Goal: Task Accomplishment & Management: Manage account settings

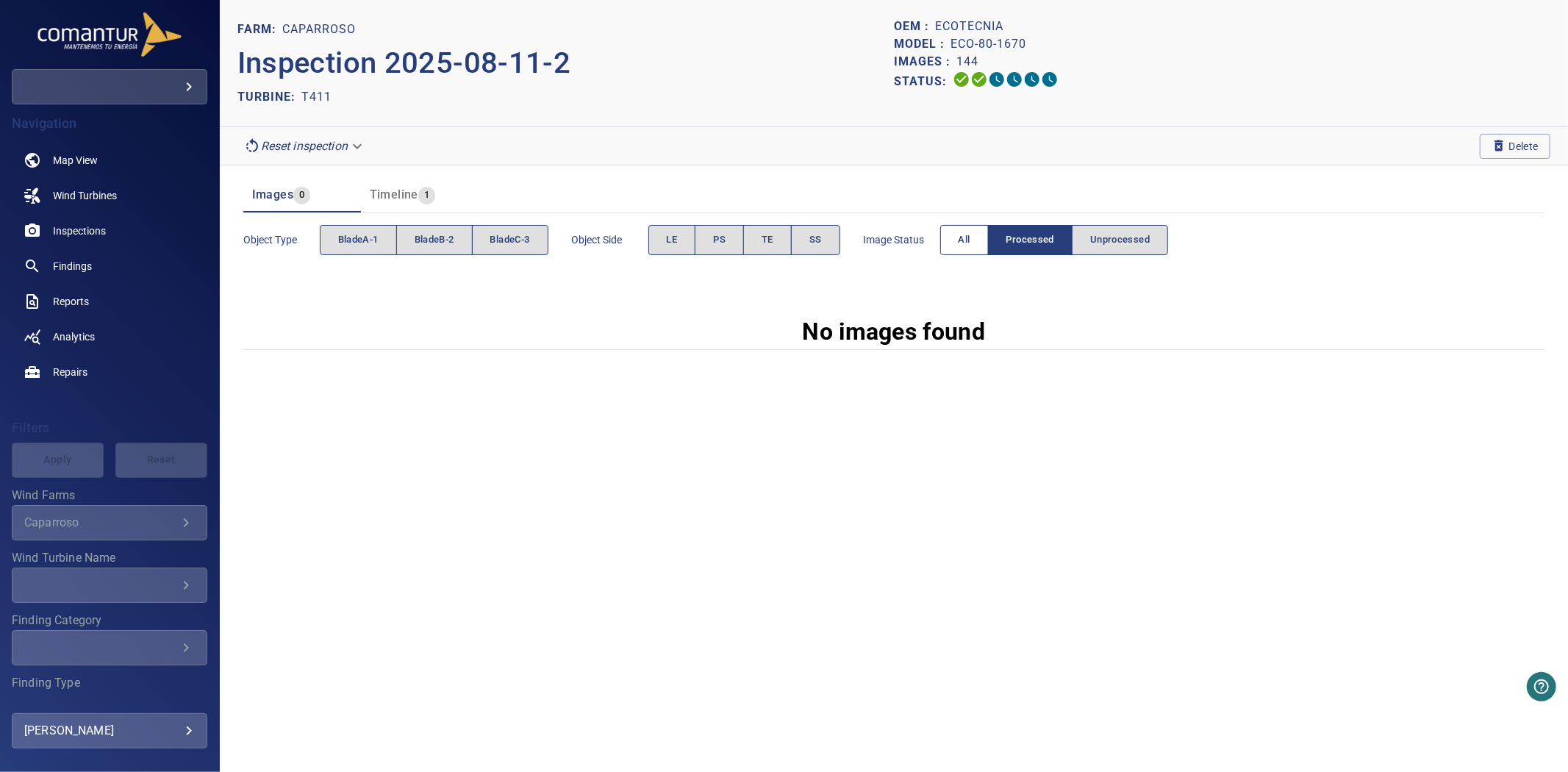
click at [960, 231] on button "All" at bounding box center [964, 240] width 48 height 30
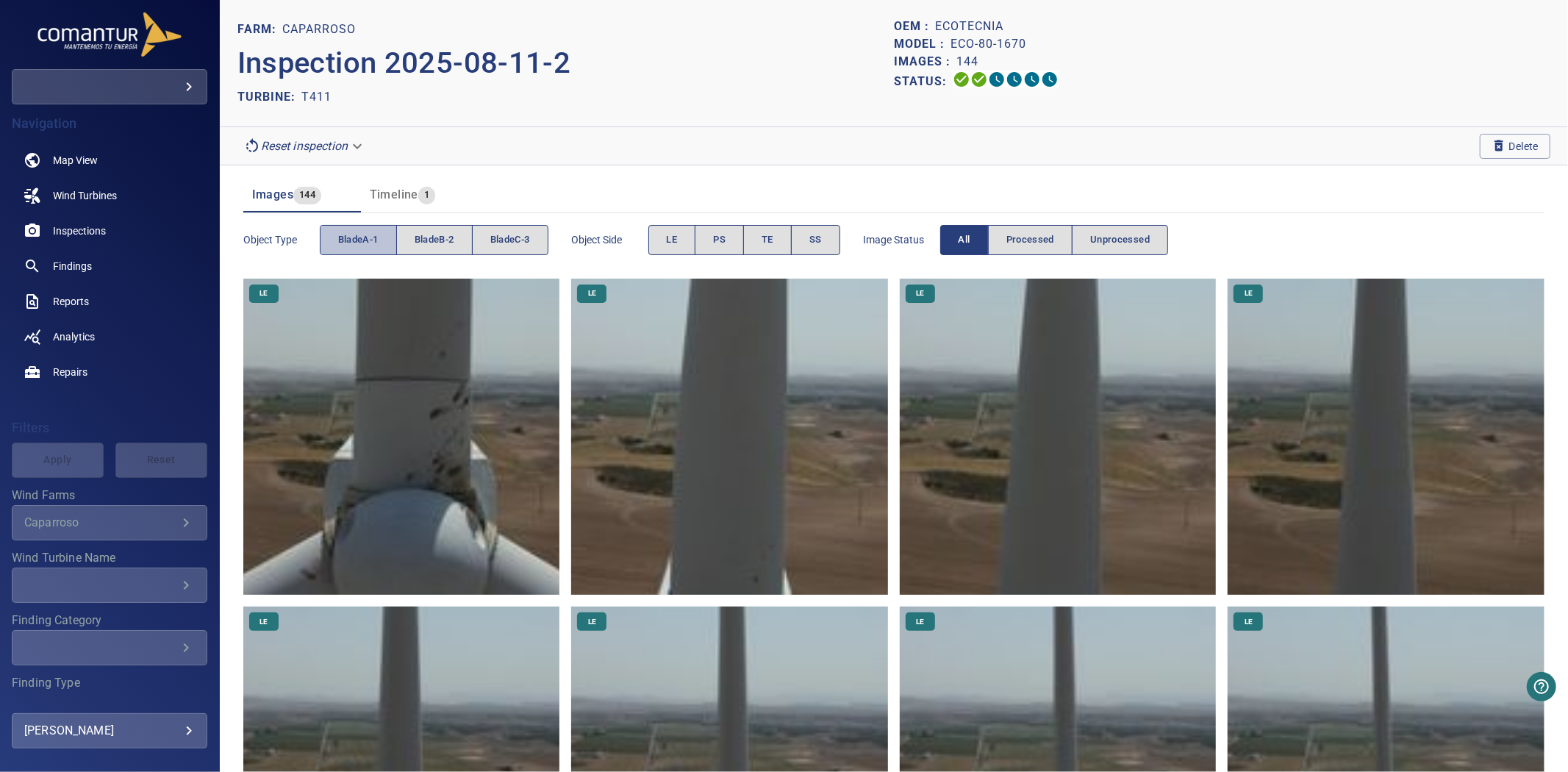
click at [344, 251] on button "bladeA-1" at bounding box center [358, 240] width 77 height 30
click at [452, 247] on span "bladeB-2" at bounding box center [434, 240] width 40 height 17
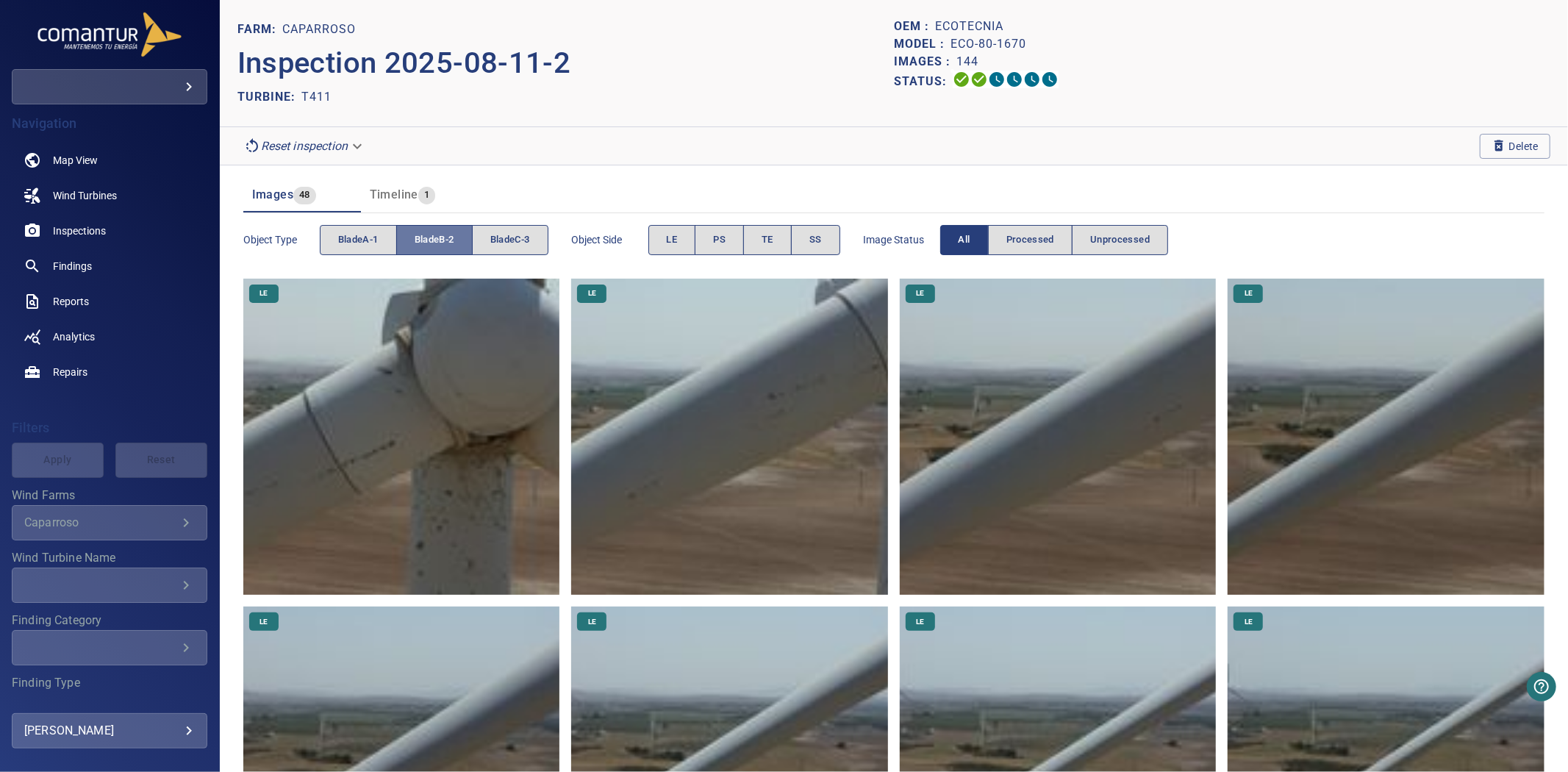
click at [452, 247] on span "bladeB-2" at bounding box center [434, 240] width 40 height 17
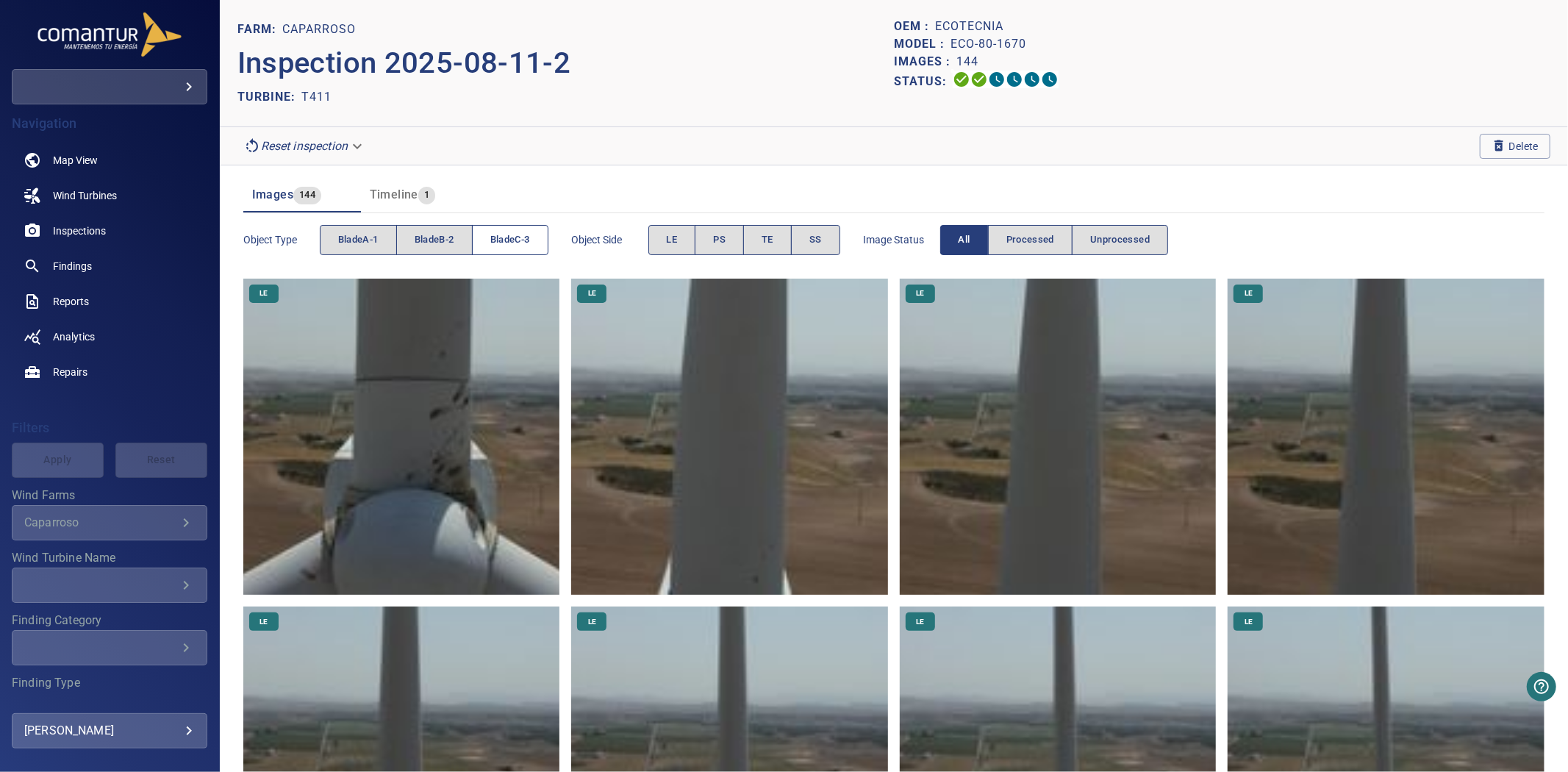
click at [518, 247] on span "bladeC-3" at bounding box center [510, 240] width 40 height 17
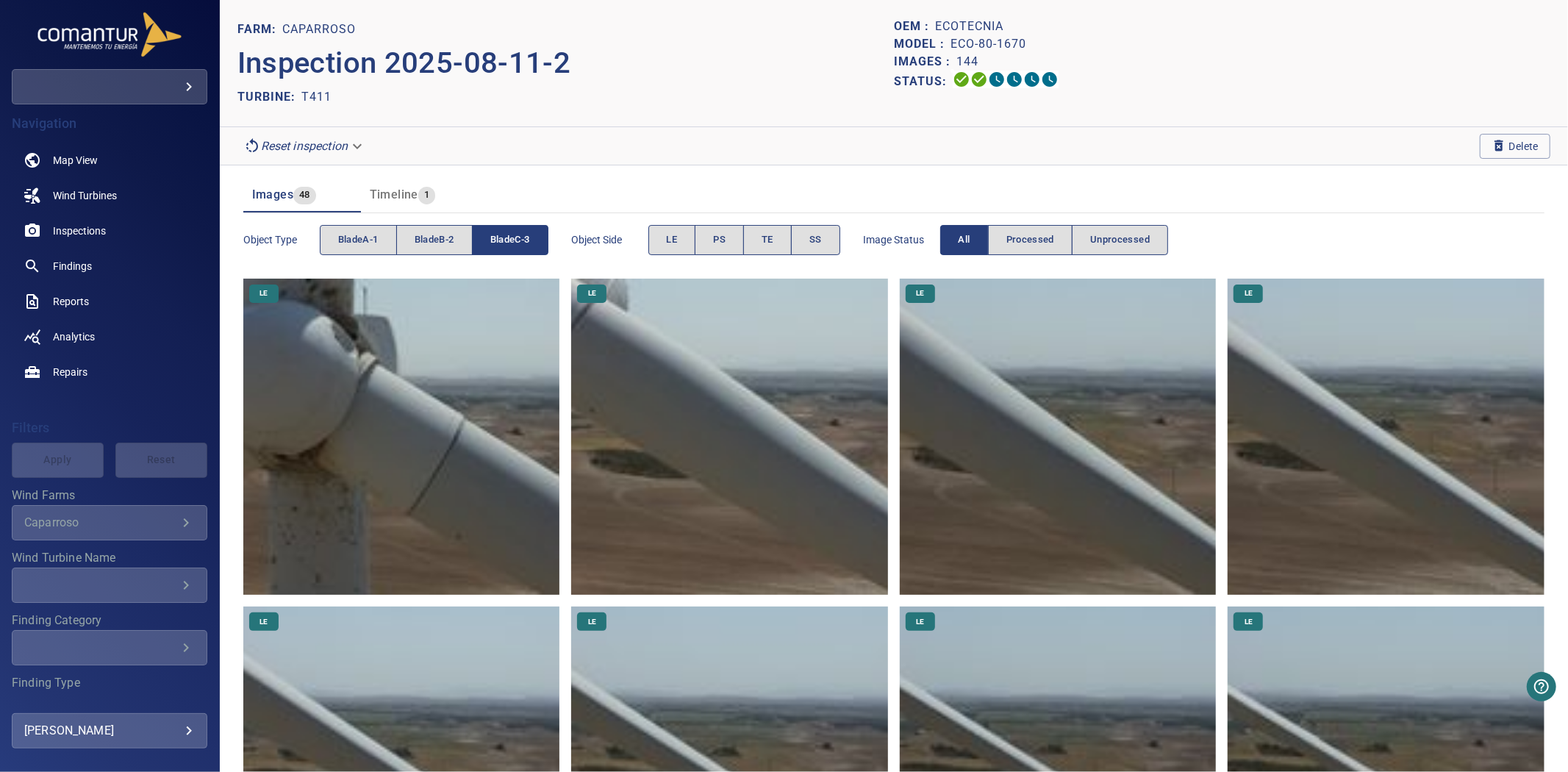
click at [518, 247] on span "bladeC-3" at bounding box center [510, 240] width 40 height 17
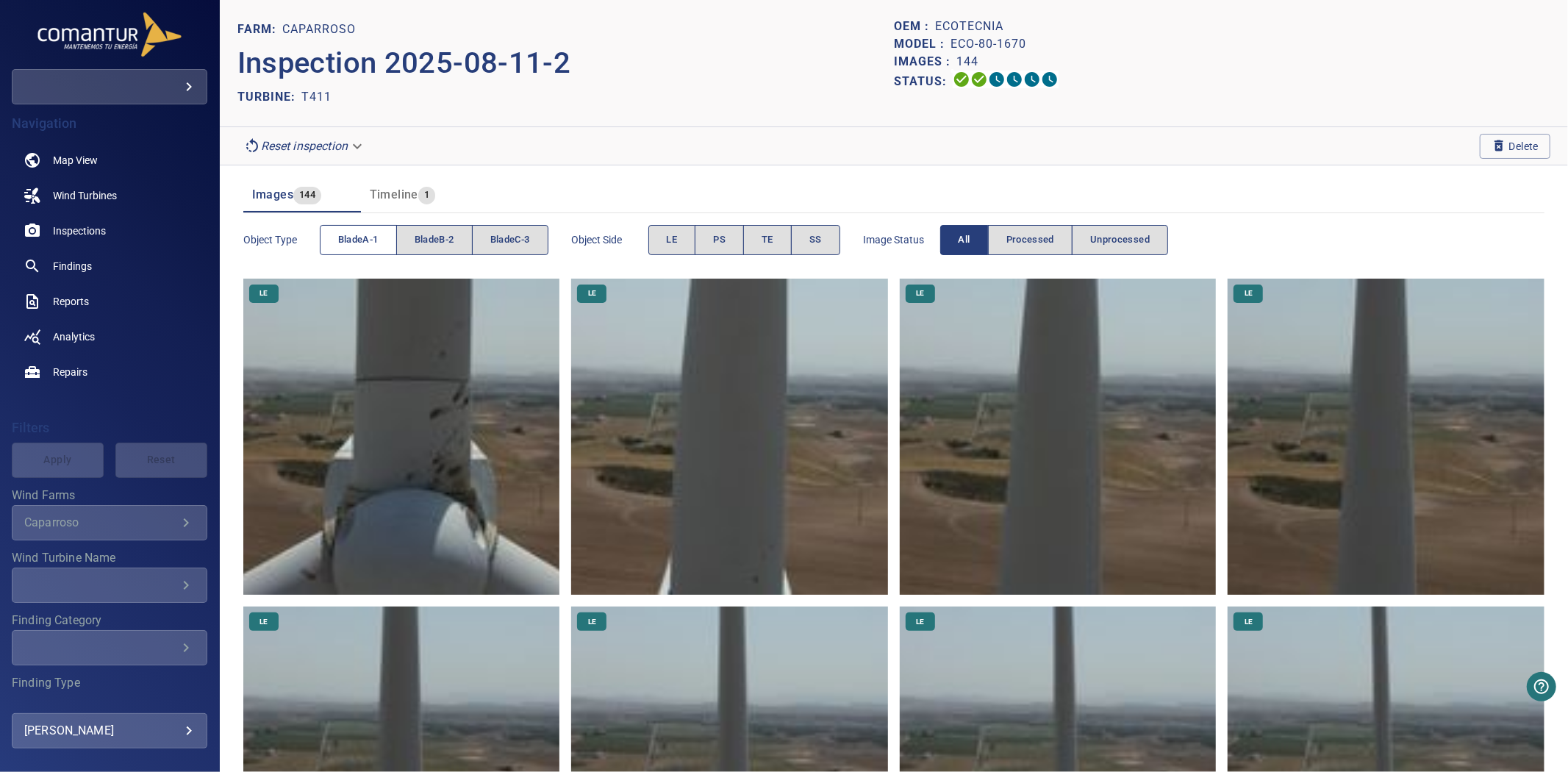
click at [363, 234] on span "bladeA-1" at bounding box center [358, 240] width 41 height 17
click at [442, 241] on span "bladeB-2" at bounding box center [434, 240] width 40 height 17
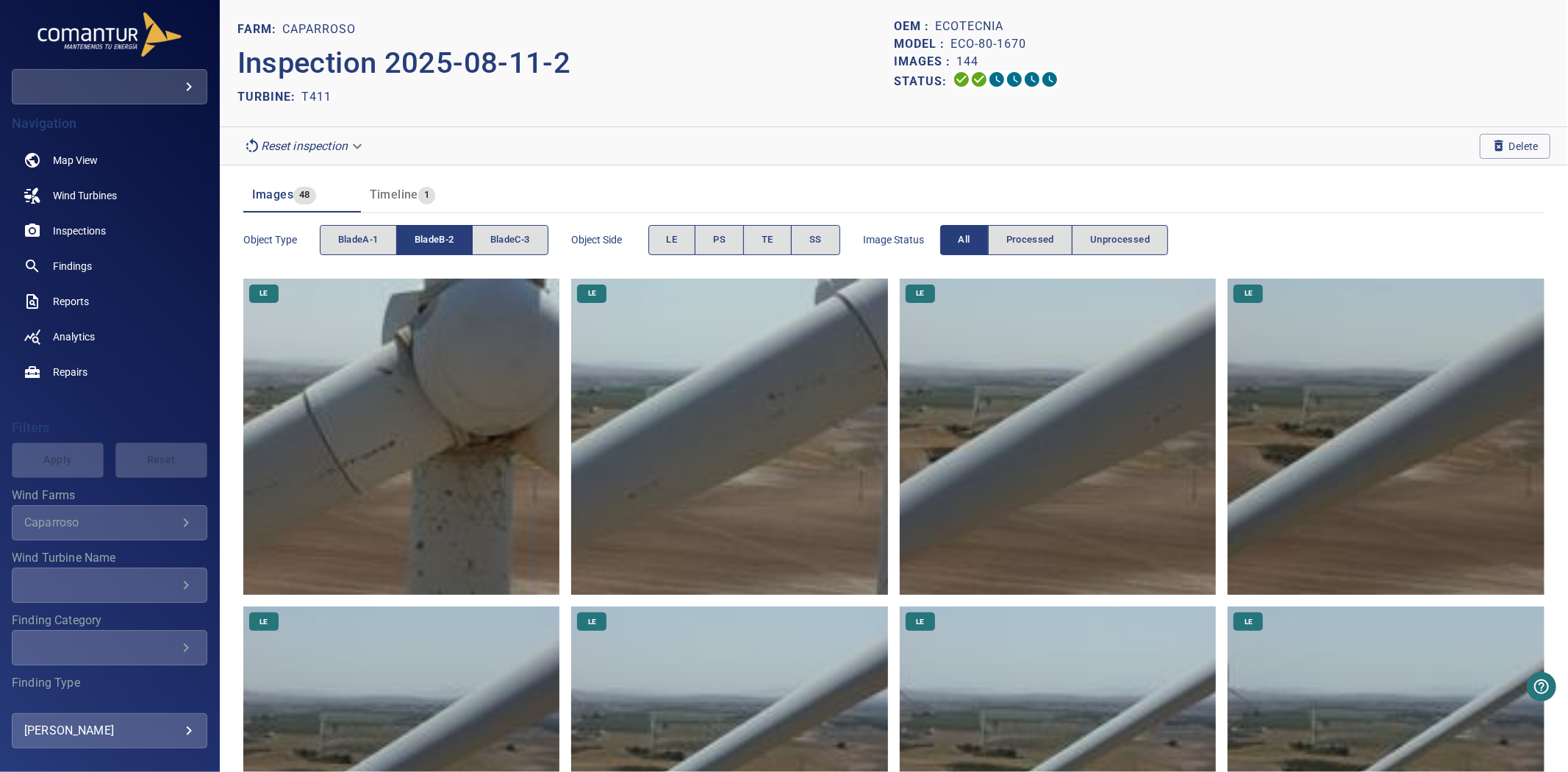
click at [442, 241] on span "bladeB-2" at bounding box center [434, 240] width 40 height 17
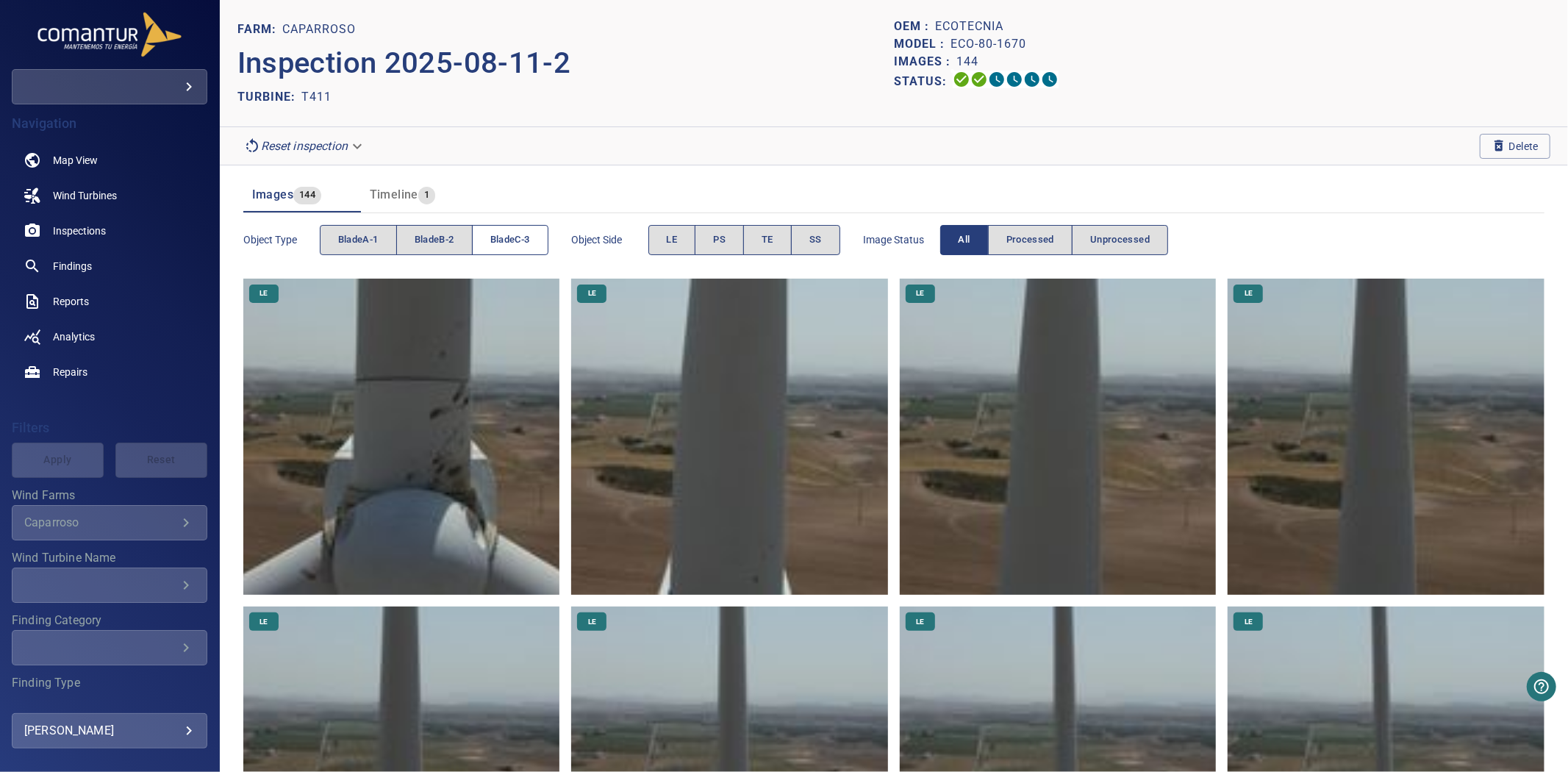
click at [548, 242] on button "bladeC-3" at bounding box center [510, 240] width 76 height 30
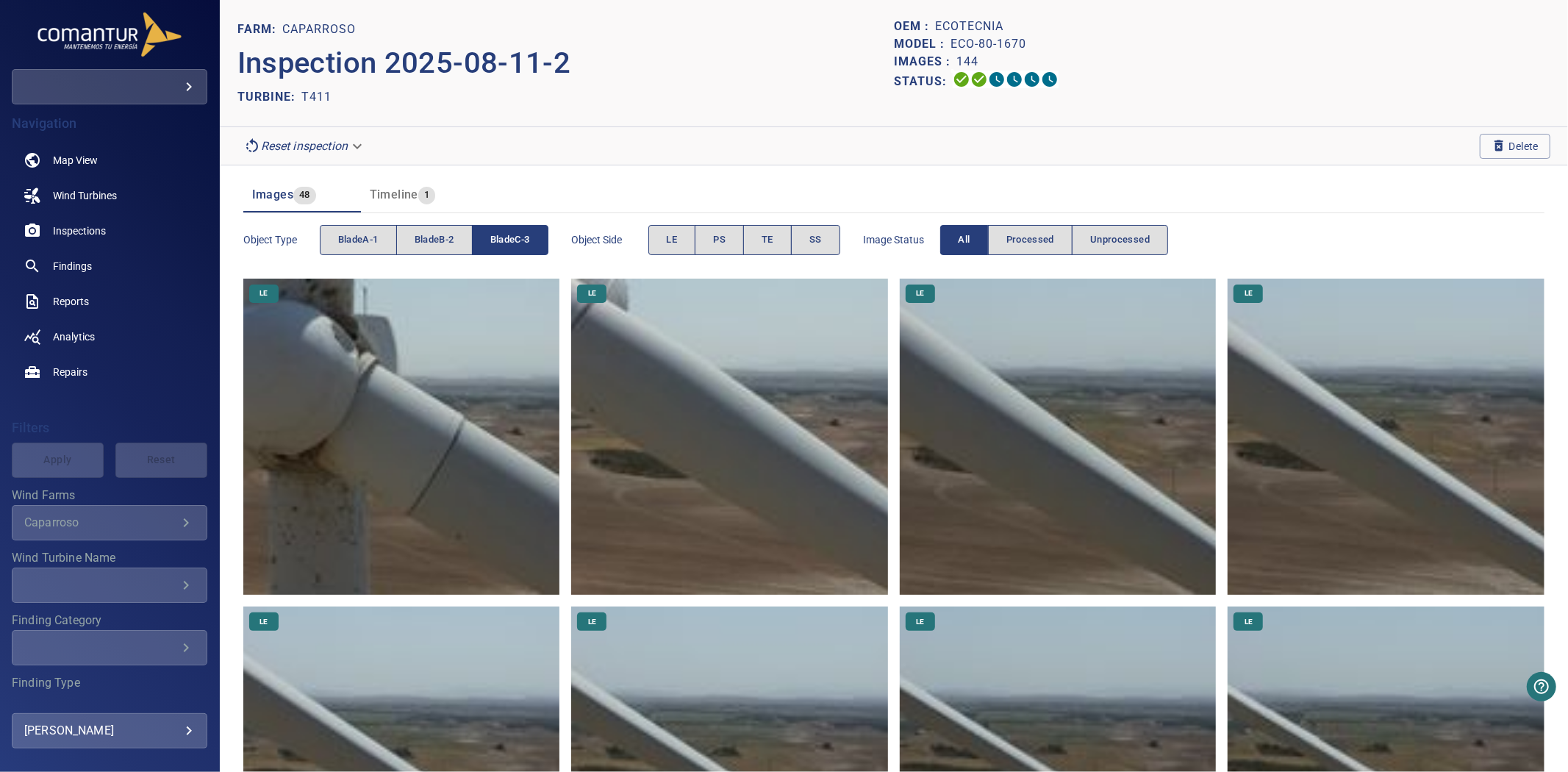
click at [547, 239] on button "bladeC-3" at bounding box center [510, 240] width 76 height 30
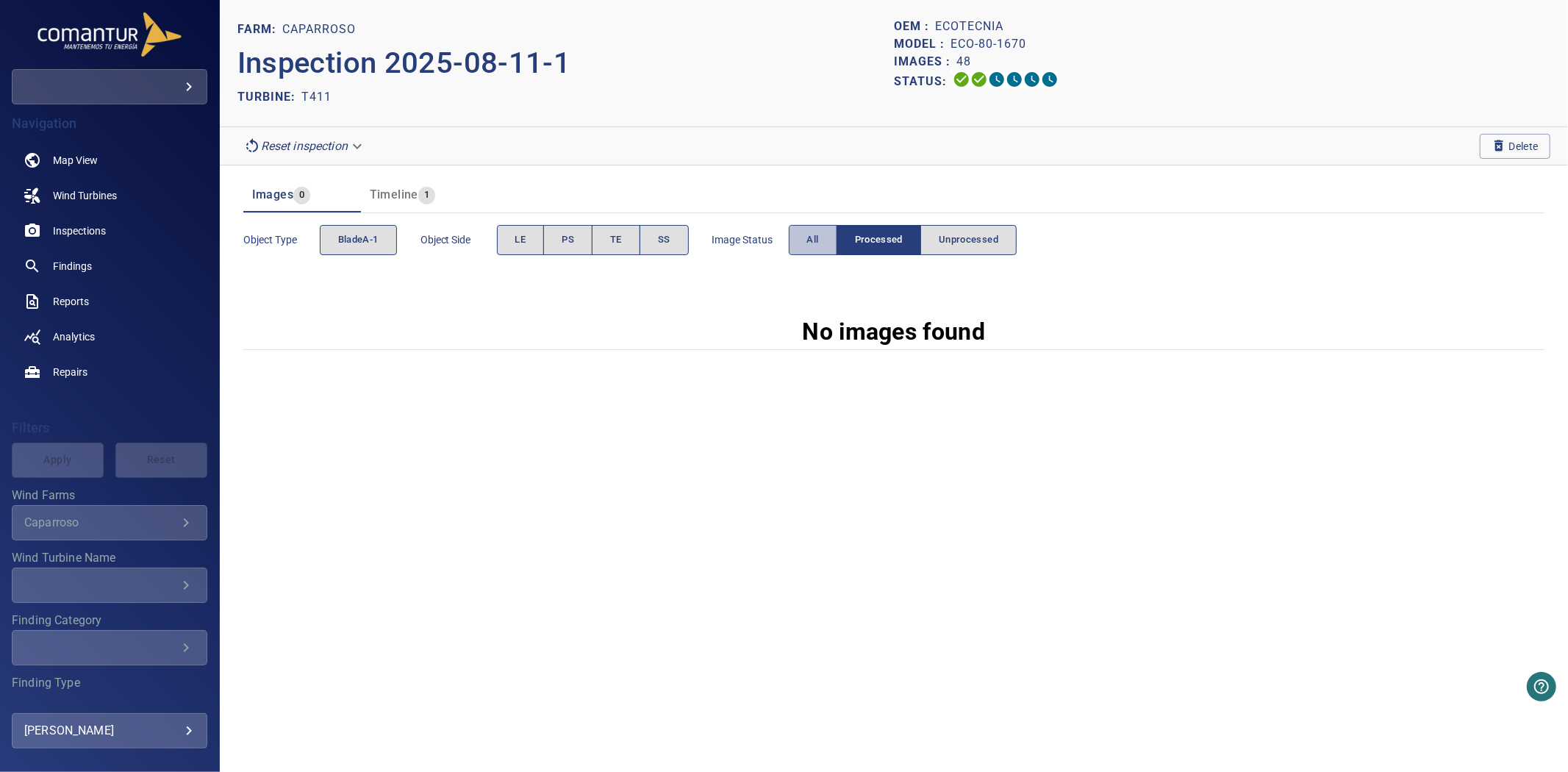
click at [822, 255] on button "All" at bounding box center [812, 240] width 48 height 30
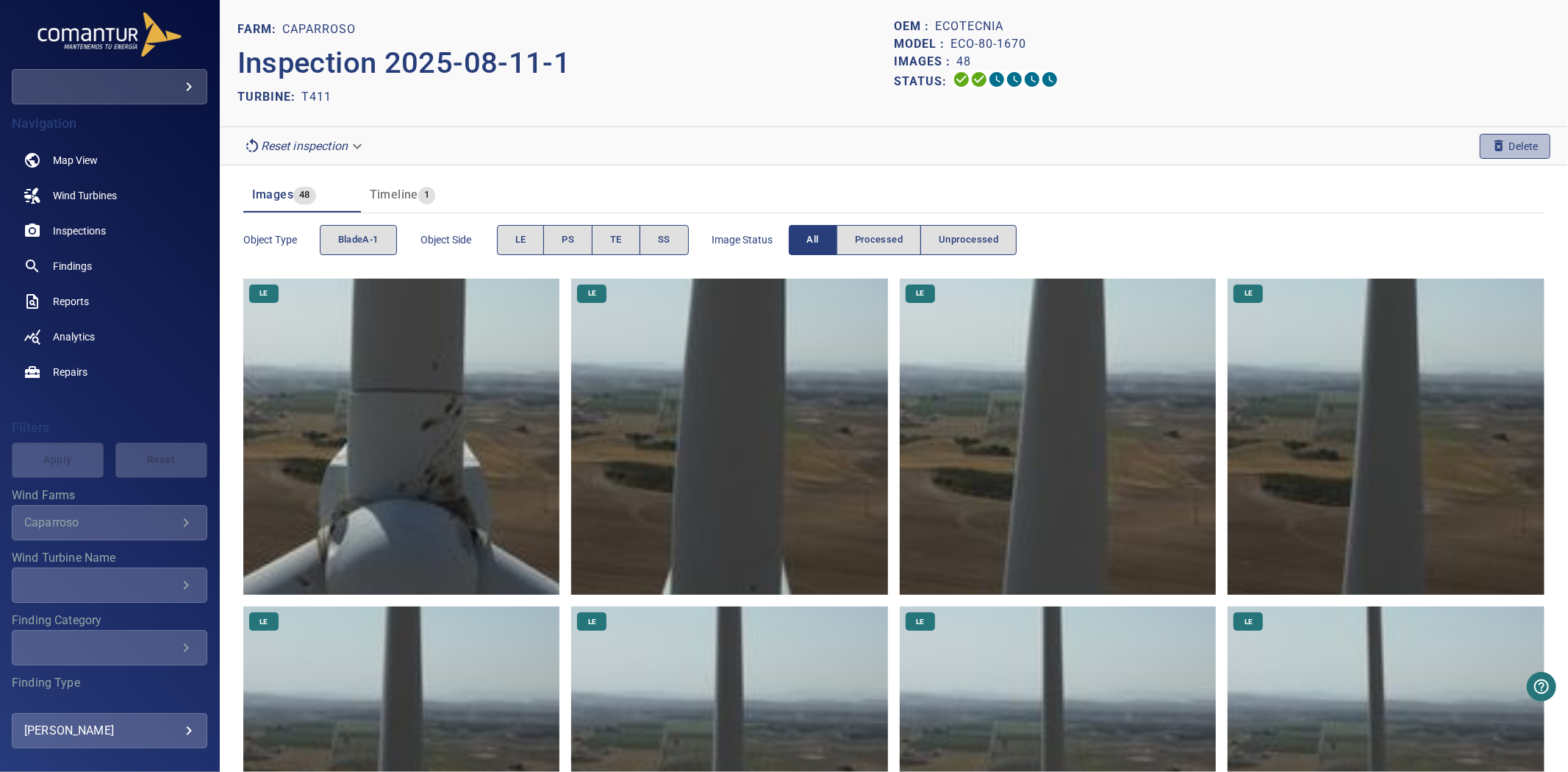
click at [1516, 145] on span "Delete" at bounding box center [1515, 146] width 47 height 16
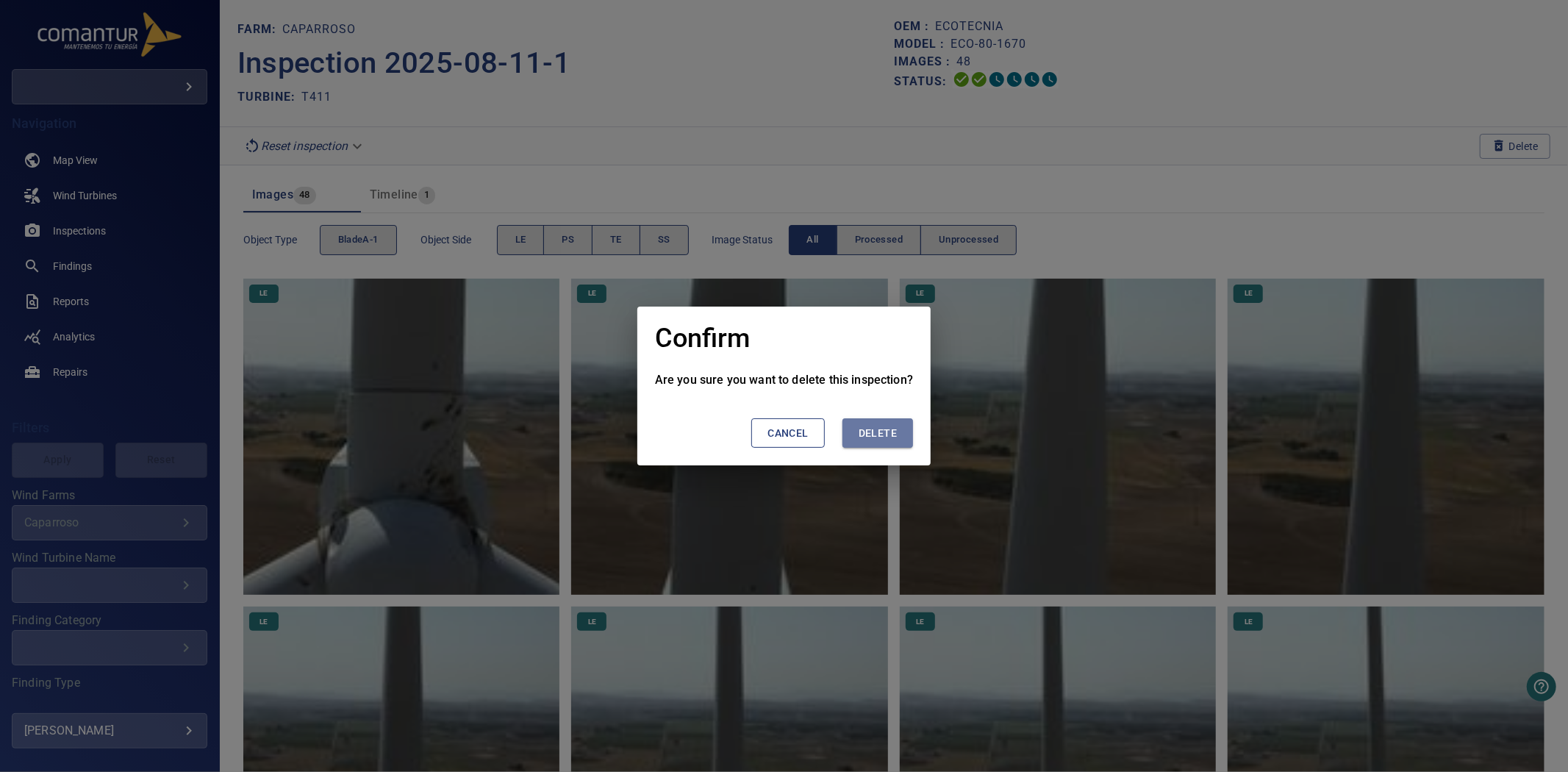
click at [866, 430] on span "Delete" at bounding box center [877, 434] width 39 height 19
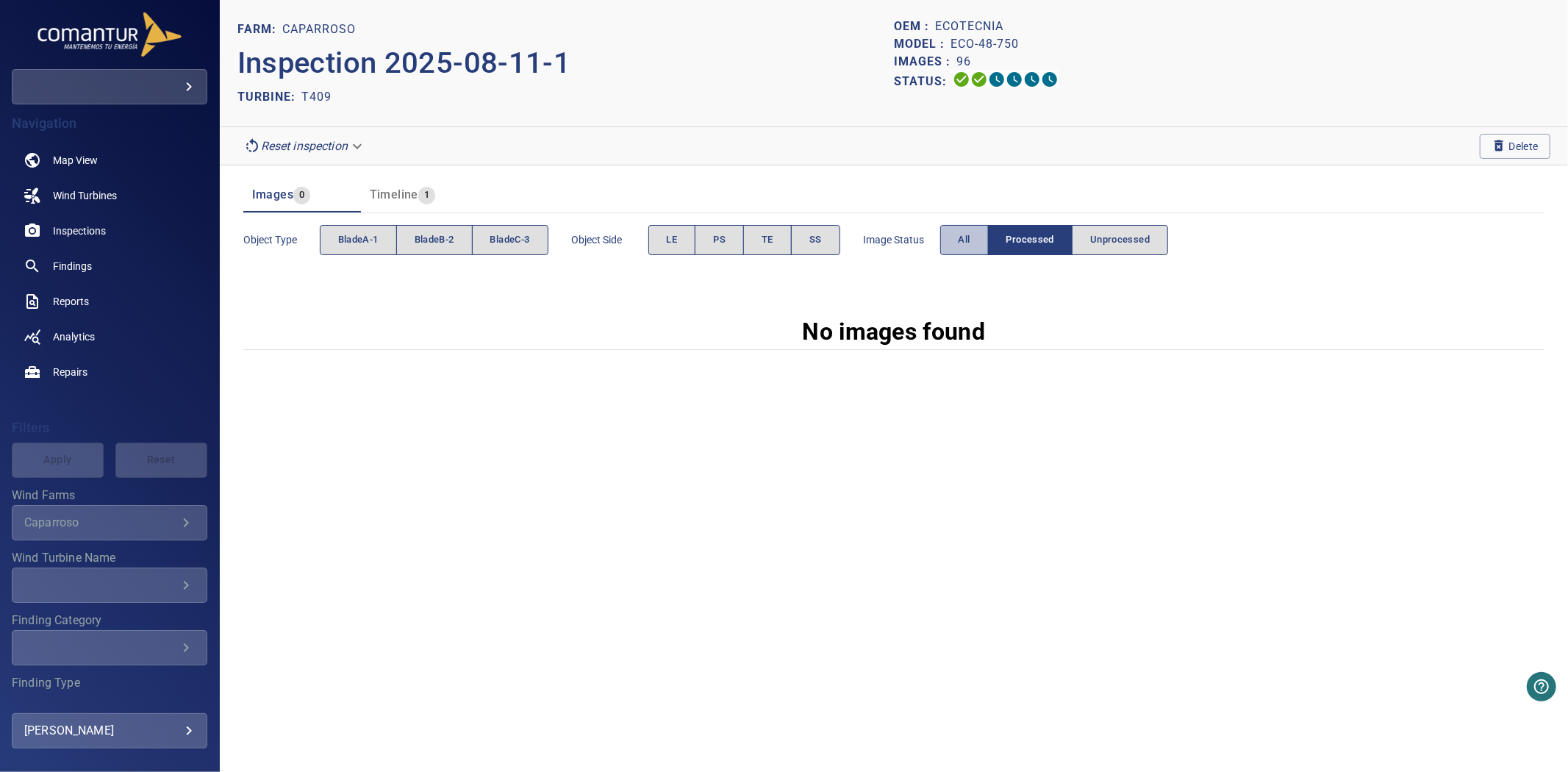
click at [965, 229] on button "All" at bounding box center [964, 240] width 48 height 30
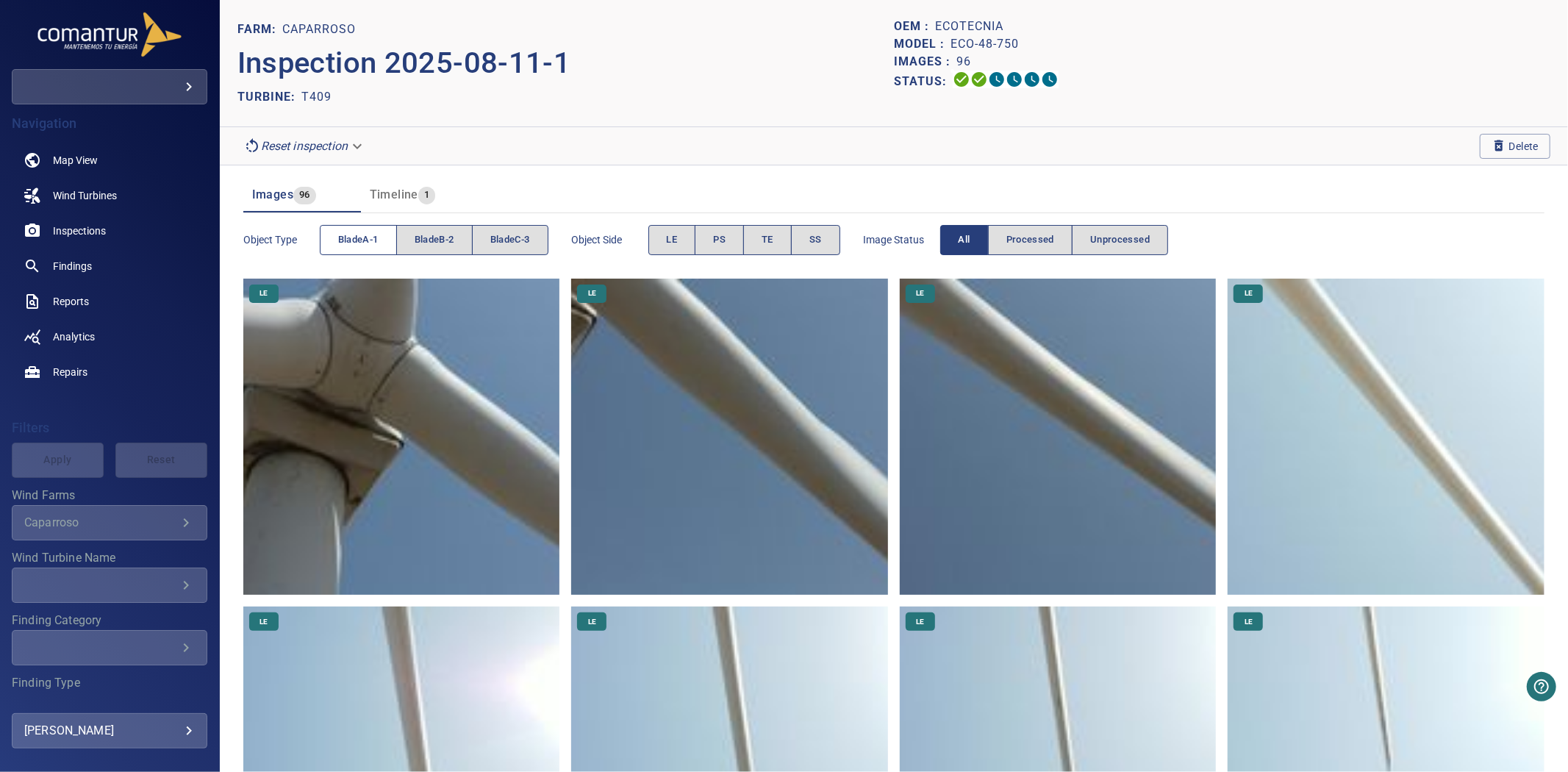
click at [364, 246] on span "bladeA-1" at bounding box center [358, 240] width 41 height 17
click at [441, 237] on span "bladeB-2" at bounding box center [434, 240] width 40 height 17
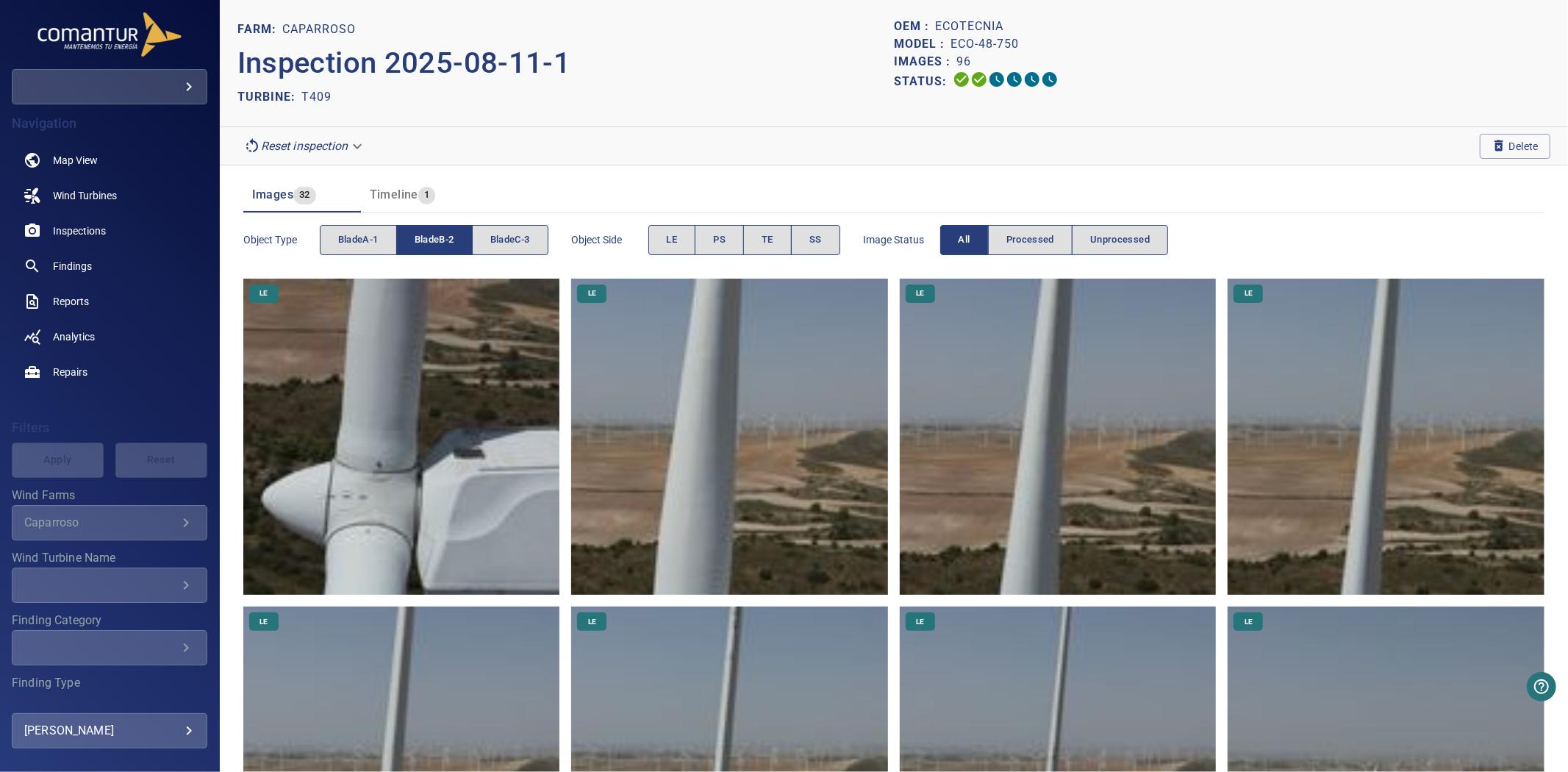
click at [441, 237] on span "bladeB-2" at bounding box center [434, 240] width 40 height 17
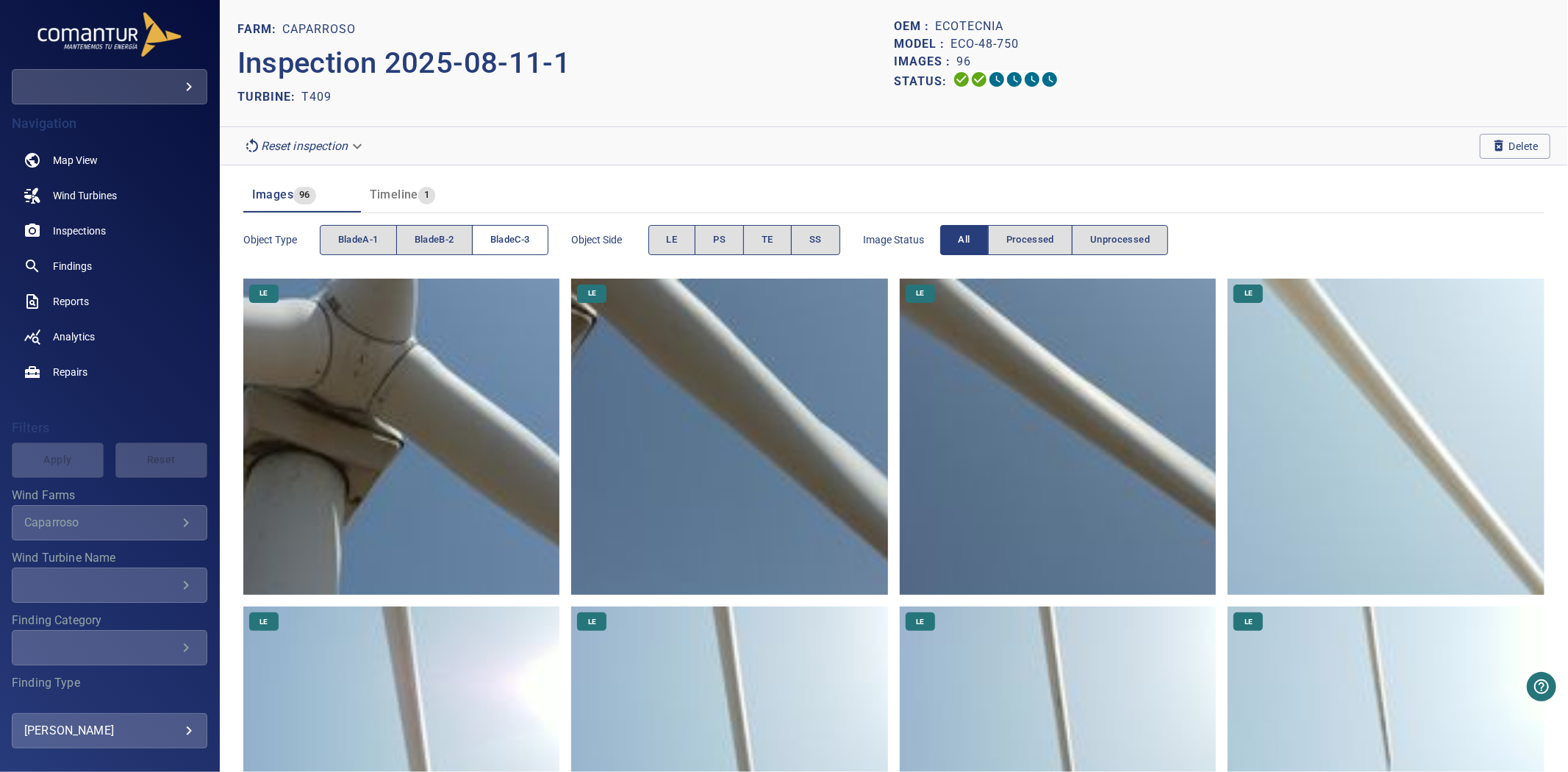
click at [514, 230] on button "bladeC-3" at bounding box center [510, 240] width 76 height 30
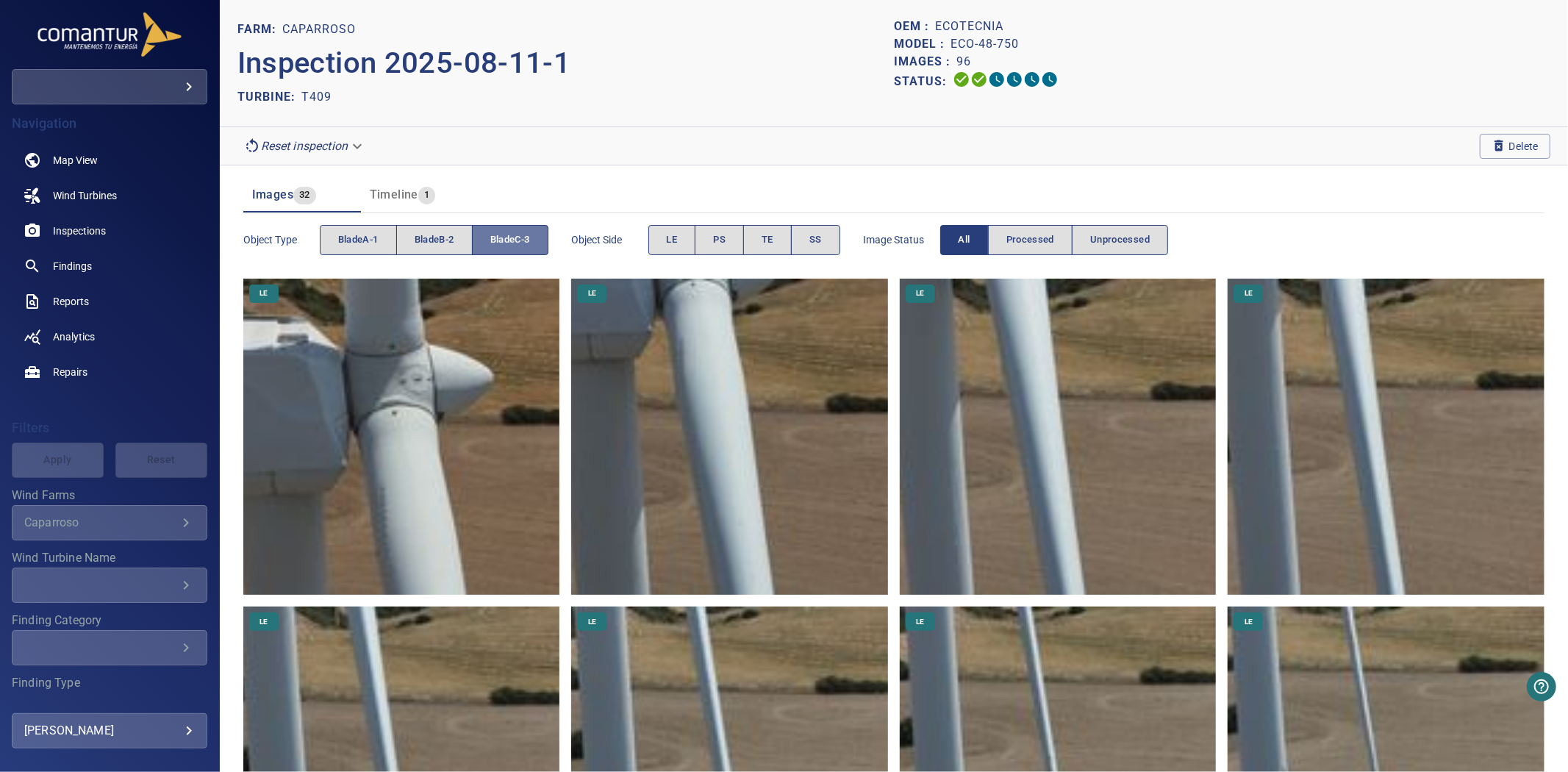
click at [519, 230] on button "bladeC-3" at bounding box center [510, 240] width 76 height 30
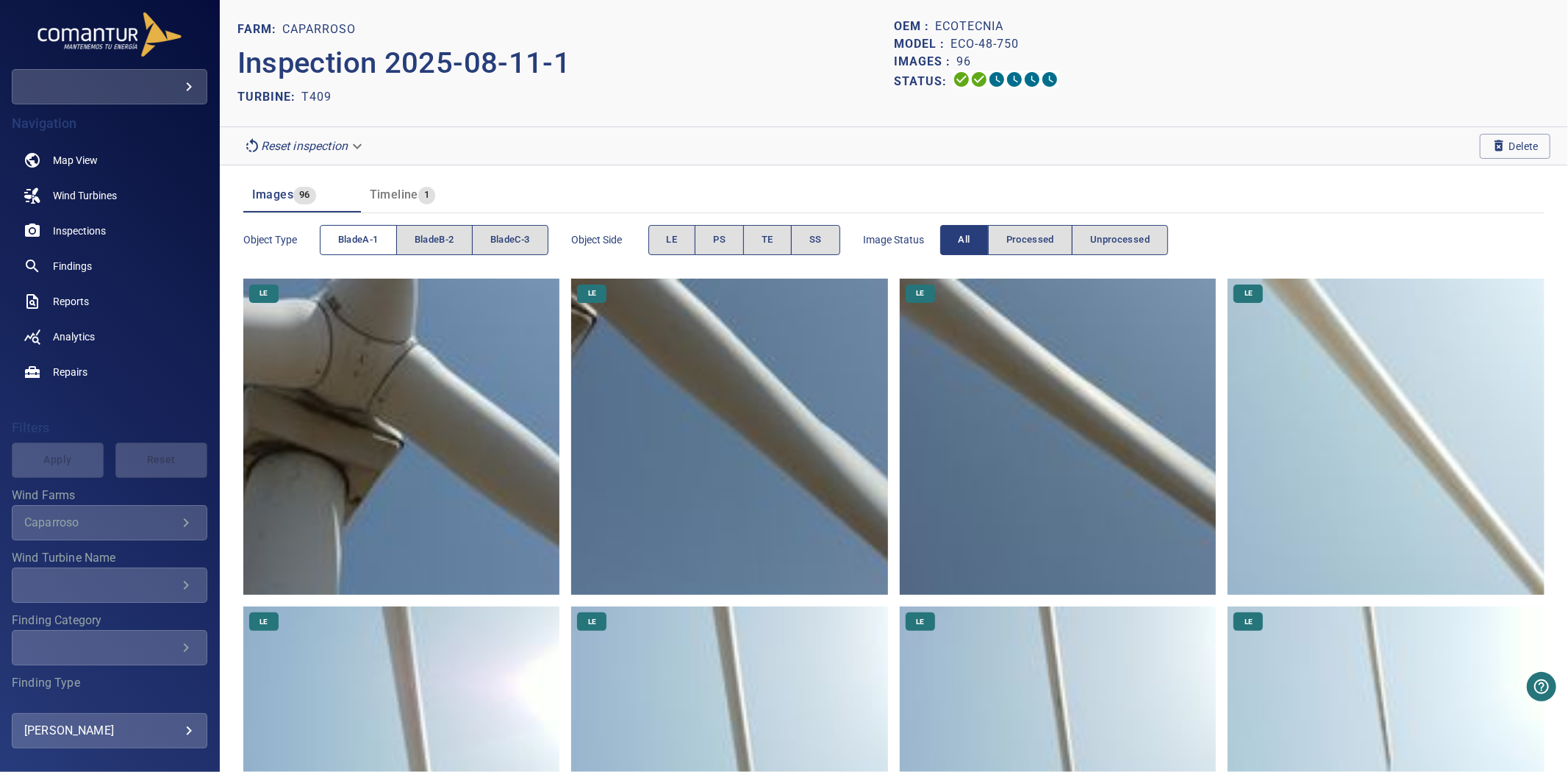
click at [372, 252] on button "bladeA-1" at bounding box center [358, 240] width 77 height 30
click at [369, 248] on button "bladeA-1" at bounding box center [358, 240] width 77 height 30
click at [452, 243] on span "bladeB-2" at bounding box center [434, 240] width 40 height 17
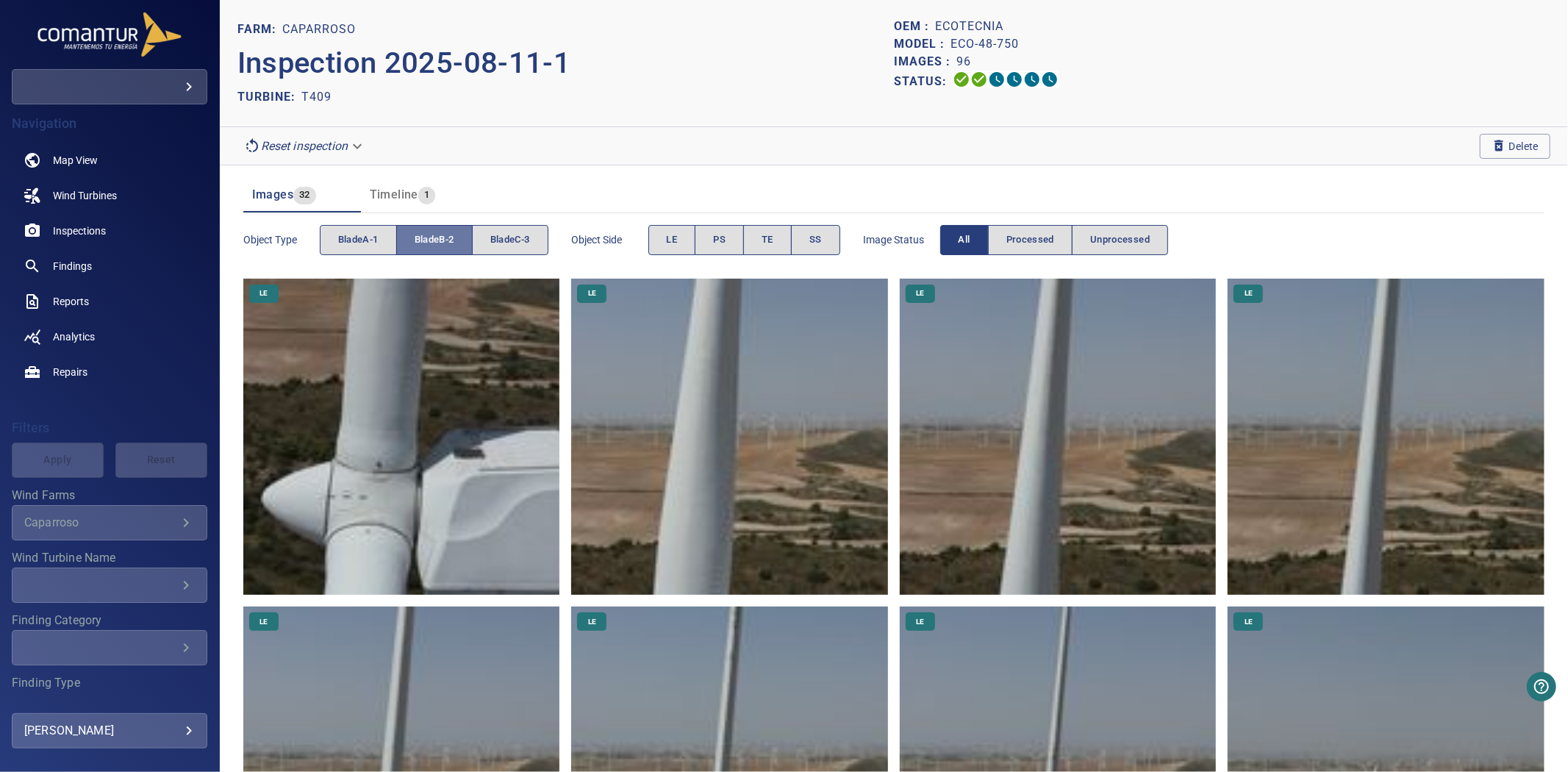
click at [452, 243] on span "bladeB-2" at bounding box center [434, 240] width 40 height 17
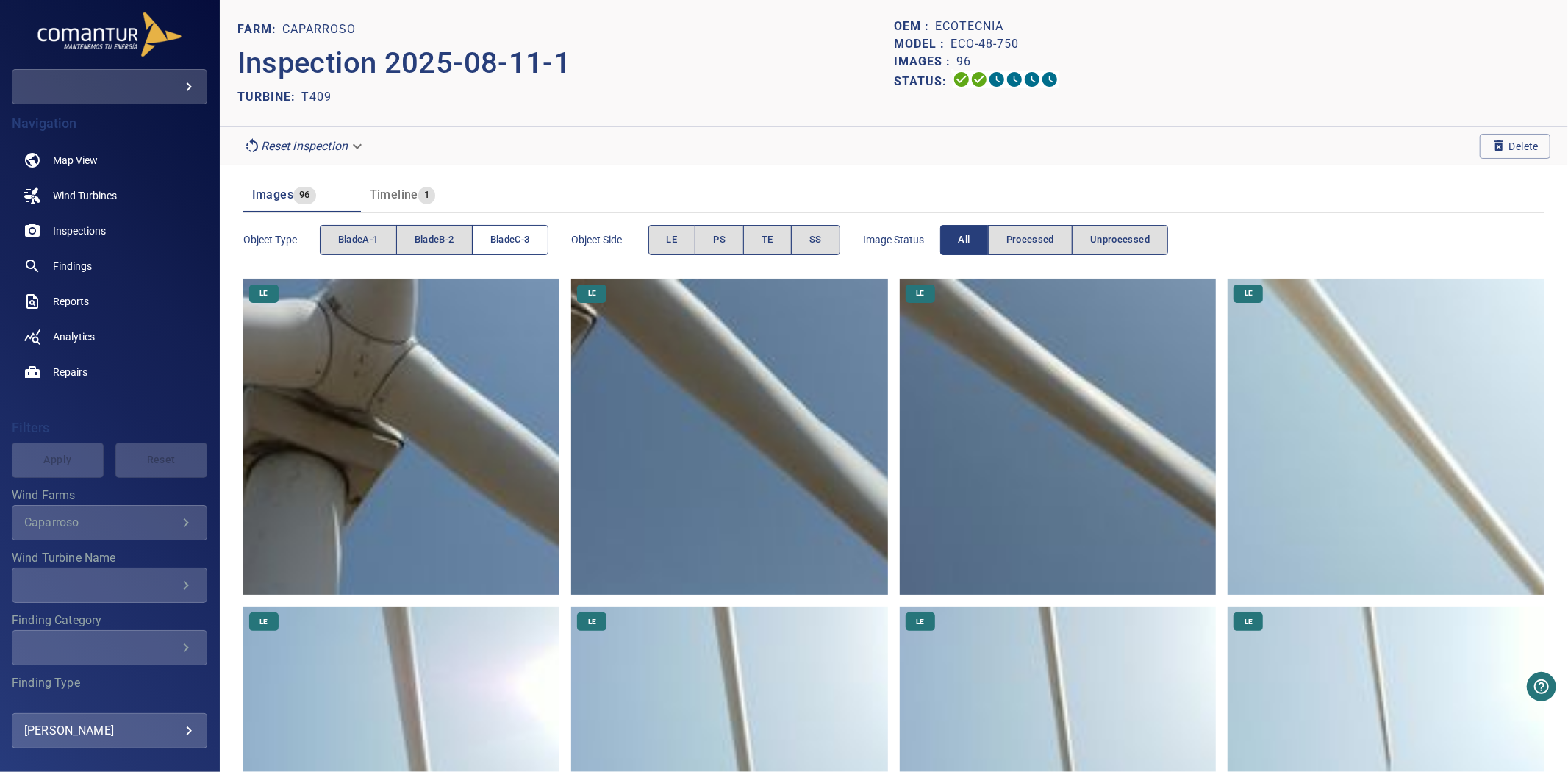
click at [500, 241] on span "bladeC-3" at bounding box center [510, 240] width 40 height 17
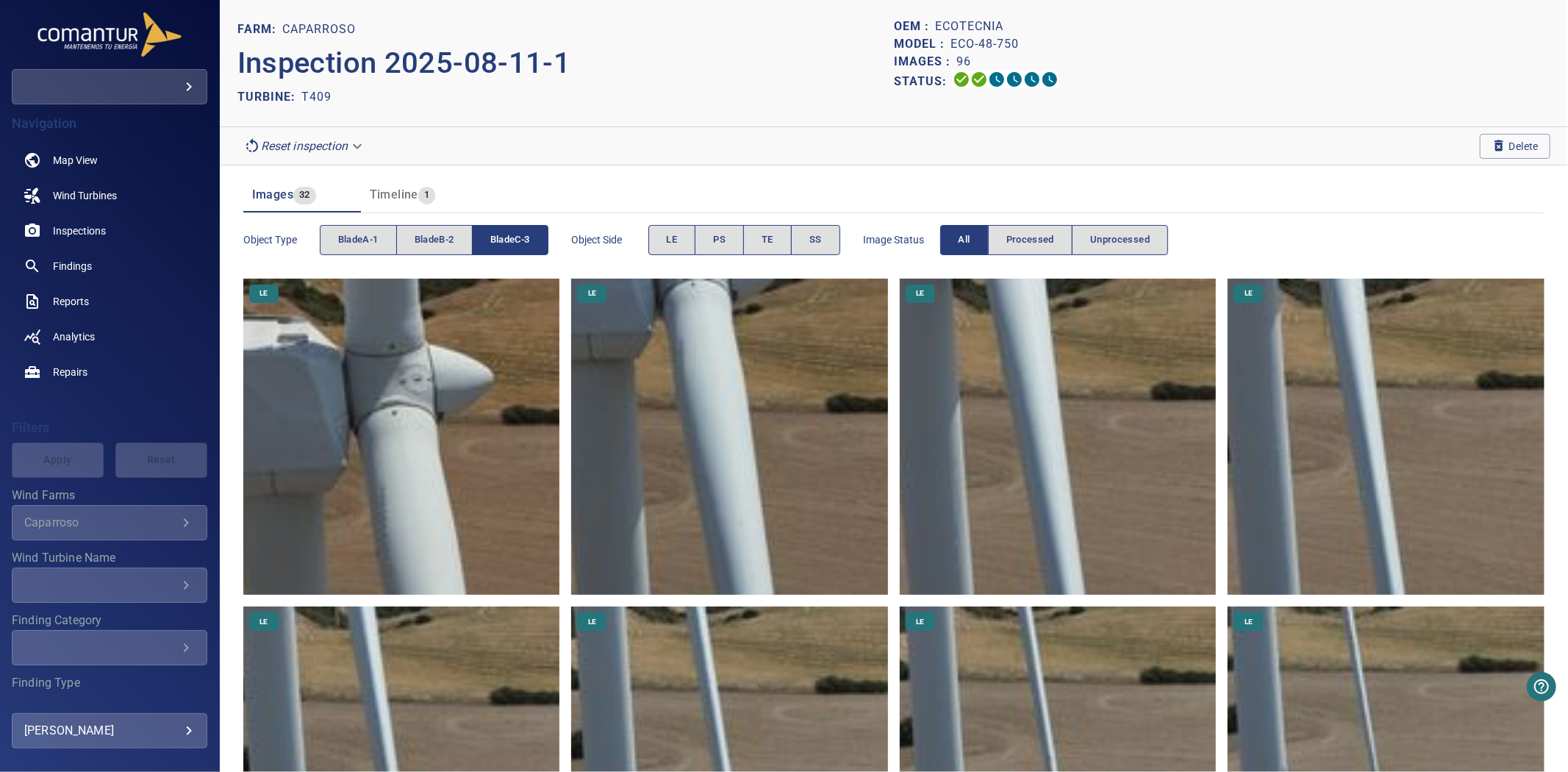
click at [500, 241] on span "bladeC-3" at bounding box center [510, 240] width 40 height 17
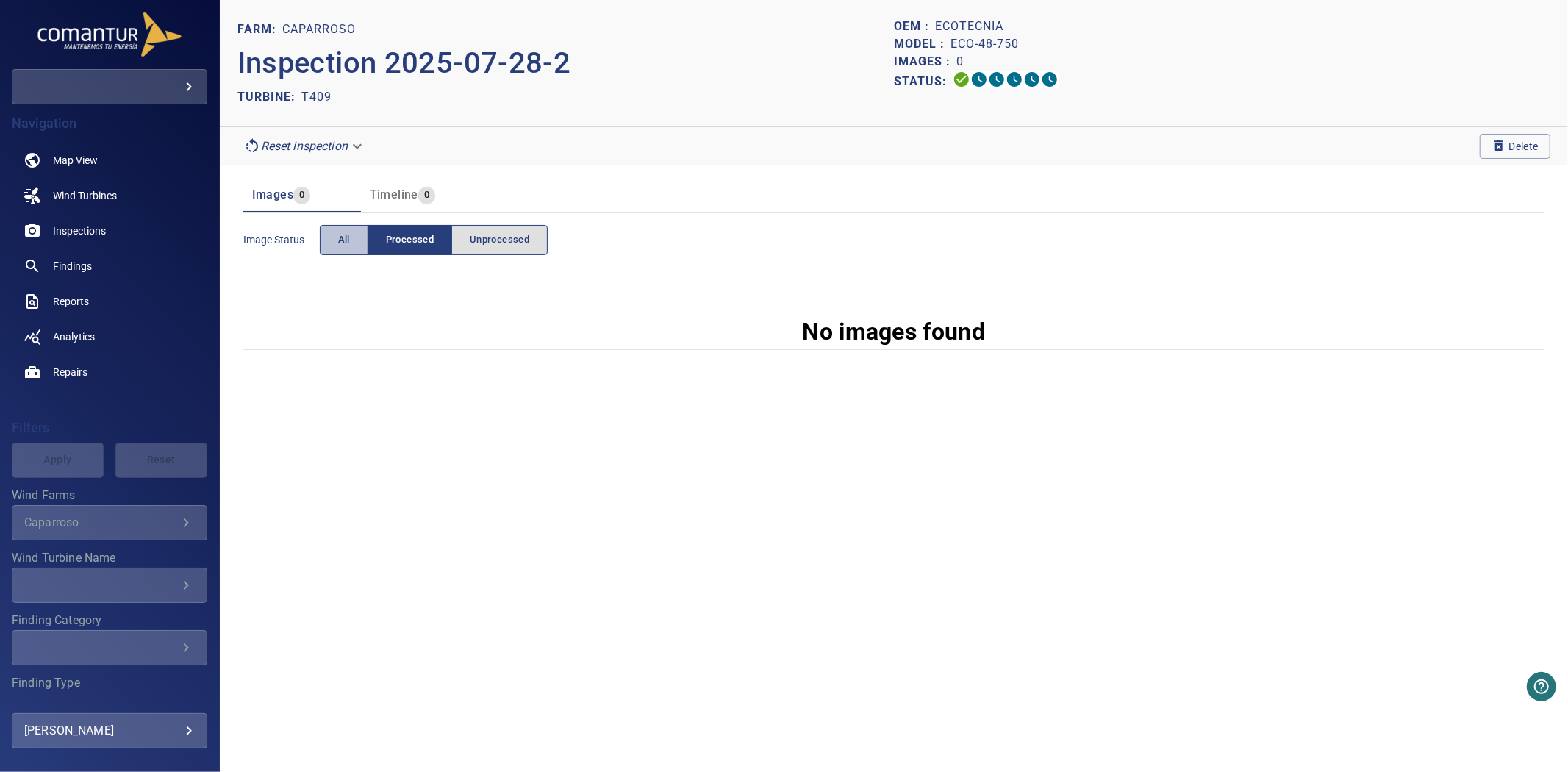
click at [339, 242] on span "All" at bounding box center [344, 240] width 11 height 17
click at [1487, 148] on button "Delete" at bounding box center [1515, 146] width 71 height 25
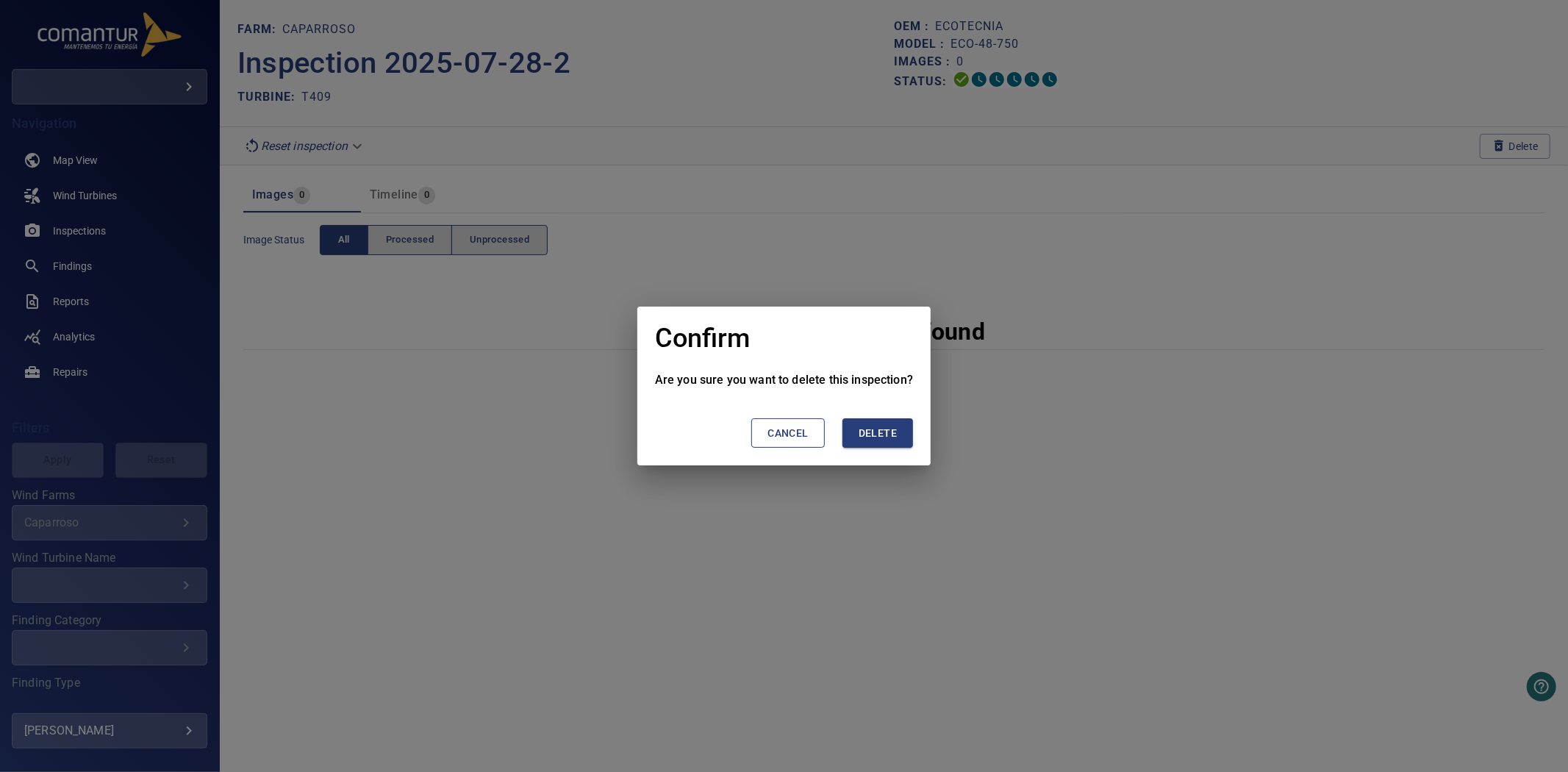
click at [882, 435] on span "Delete" at bounding box center [877, 434] width 39 height 19
